Goal: Book appointment/travel/reservation

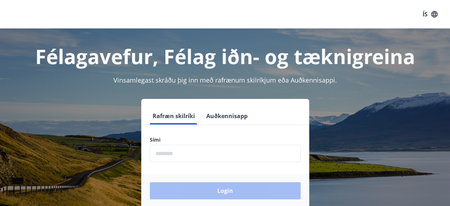
click at [190, 153] on input "phone" at bounding box center [225, 153] width 151 height 17
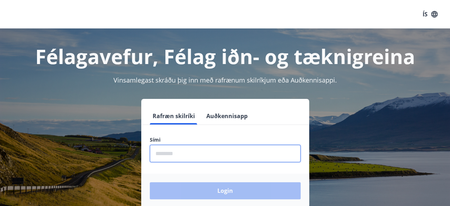
type input "********"
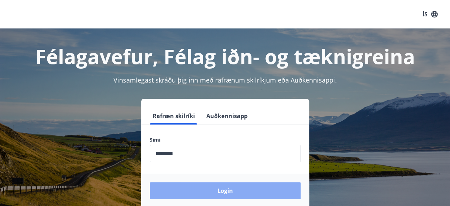
click at [231, 193] on button "Login" at bounding box center [225, 190] width 151 height 17
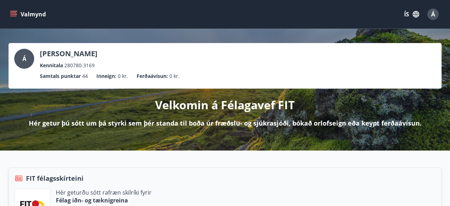
click at [15, 15] on icon "menu" at bounding box center [13, 14] width 7 height 7
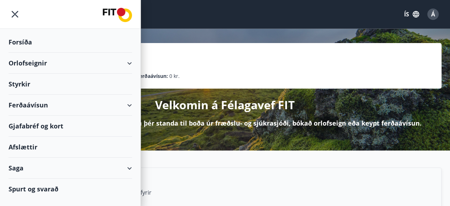
click at [47, 66] on div "Orlofseignir" at bounding box center [71, 63] width 124 height 21
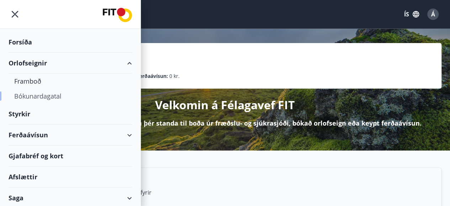
click at [51, 95] on div "Bókunardagatal" at bounding box center [70, 96] width 112 height 15
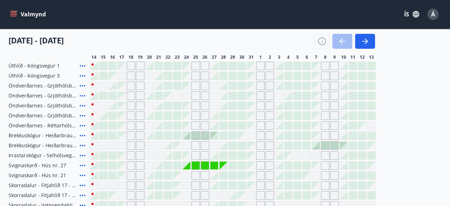
scroll to position [108, 0]
click at [181, 163] on div at bounding box center [177, 165] width 8 height 8
click at [177, 164] on div at bounding box center [177, 165] width 8 height 8
click at [148, 164] on div "Gráir dagar eru ekki bókanlegir" at bounding box center [149, 165] width 9 height 9
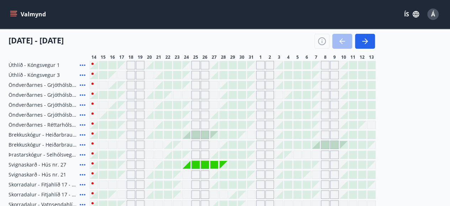
click at [172, 105] on div "[US_STATE] - Orlando Úthlíð - Skógarás 1 Úthlíð - Kóngsvegur 1 Úthlíð - Kóngsve…" at bounding box center [225, 205] width 433 height 328
click at [175, 131] on div at bounding box center [177, 135] width 8 height 8
click at [134, 37] on div "[DATE] - [DATE]" at bounding box center [192, 39] width 367 height 20
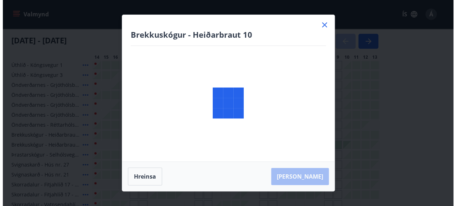
scroll to position [119, 0]
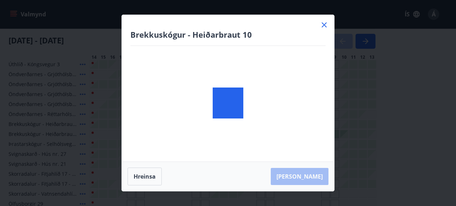
click at [455, 104] on html "Valmynd ÍS Á Bókunardagatal Svæði Allt Dagsetningar Veldu tímabil Svefnstæði +1…" at bounding box center [228, 163] width 456 height 564
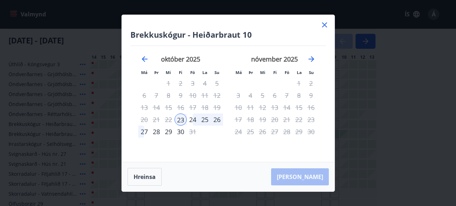
click at [324, 21] on icon at bounding box center [324, 25] width 9 height 9
click at [324, 25] on div "Valmynd ÍS Á" at bounding box center [225, 14] width 450 height 28
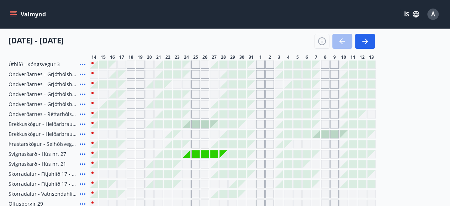
click at [178, 153] on div at bounding box center [177, 154] width 8 height 8
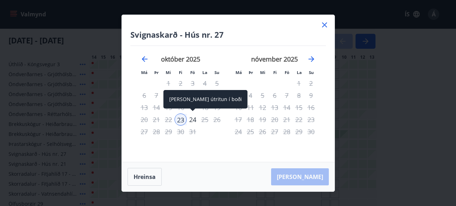
click at [191, 121] on div "24" at bounding box center [193, 120] width 12 height 12
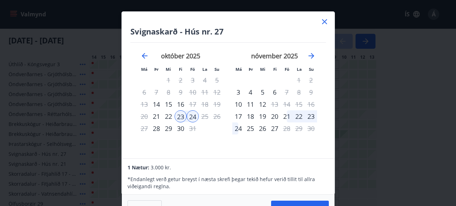
click at [287, 178] on p "* Endanlegt verð getur breyst í næsta skrefi þegar tekið hefur [PERSON_NAME] ti…" at bounding box center [227, 183] width 201 height 14
click at [279, 142] on div "[DATE] 1 2 3 4 5 6 7 8 9 10 11 12 13 14 15 16 17 18 19 20 21 22 23 24 25 26 27 …" at bounding box center [275, 101] width 94 height 117
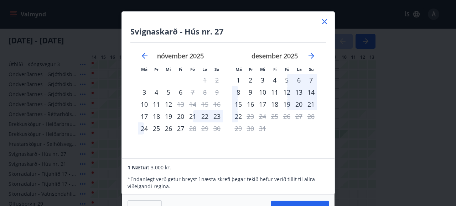
scroll to position [0, 0]
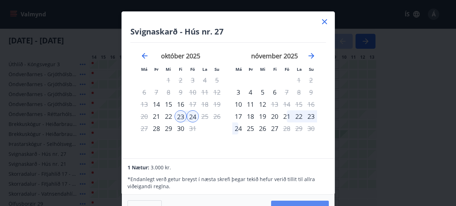
click at [309, 203] on button "[PERSON_NAME]" at bounding box center [300, 209] width 58 height 17
click at [222, 192] on div "1 Nætur: 3.000 kr. * Endanlegt verð getur breyst í næsta skrefi þegar tekið hef…" at bounding box center [228, 177] width 212 height 36
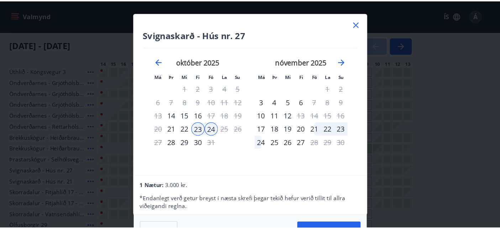
scroll to position [119, 0]
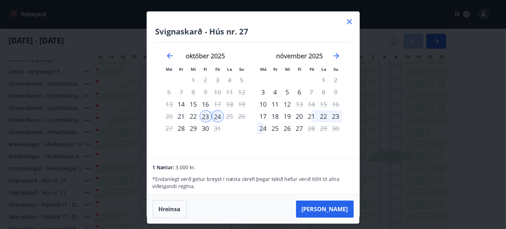
drag, startPoint x: 402, startPoint y: 5, endPoint x: 250, endPoint y: 151, distance: 210.3
click at [250, 151] on div "Svignaskarð - Hús nr. 27 Má Þr Mi Fi Fö La Su Má Þr Mi Fi Fö La Su [DATE] 1 2 3…" at bounding box center [253, 85] width 213 height 147
click at [205, 119] on div "23" at bounding box center [206, 116] width 12 height 12
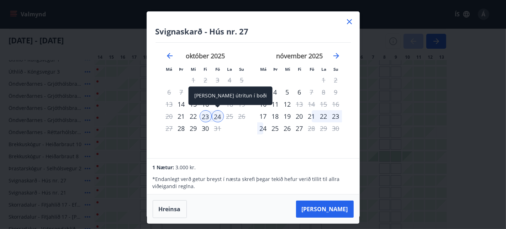
click at [217, 116] on div "24" at bounding box center [218, 116] width 12 height 12
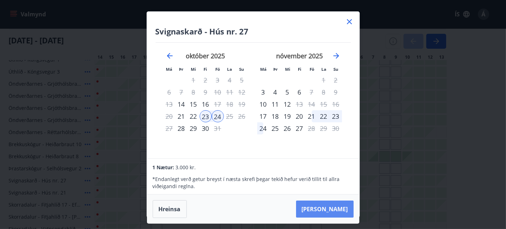
click at [336, 206] on button "[PERSON_NAME]" at bounding box center [325, 209] width 58 height 17
click at [351, 23] on icon at bounding box center [349, 21] width 5 height 5
click at [350, 20] on div "Valmynd ÍS Á" at bounding box center [251, 14] width 484 height 17
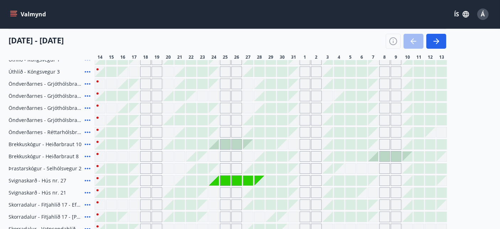
drag, startPoint x: 249, startPoint y: 41, endPoint x: 237, endPoint y: 31, distance: 16.0
click at [237, 31] on div "[DATE] - [DATE]" at bounding box center [228, 39] width 438 height 20
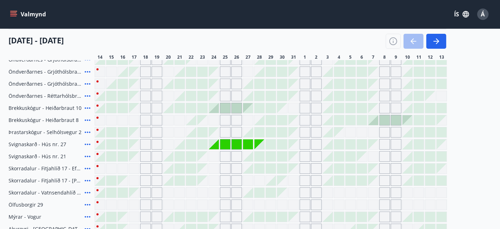
scroll to position [157, 0]
